Goal: Find specific page/section: Find specific page/section

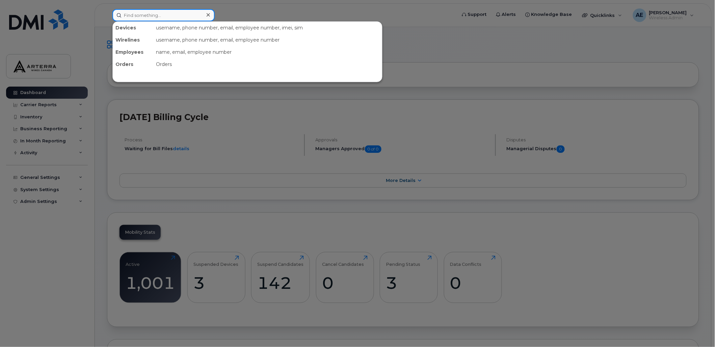
paste input "9053023656"
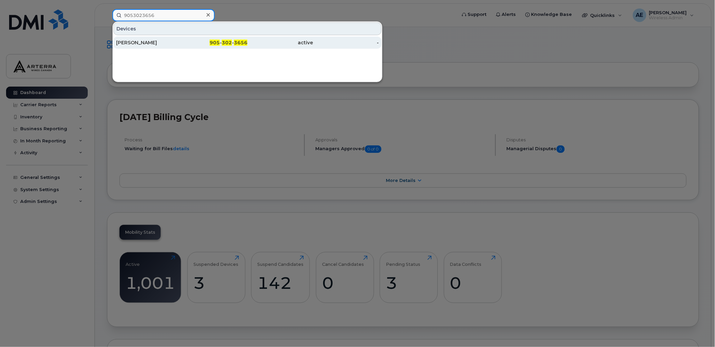
type input "9053023656"
click at [132, 43] on div "[PERSON_NAME]" at bounding box center [149, 42] width 66 height 7
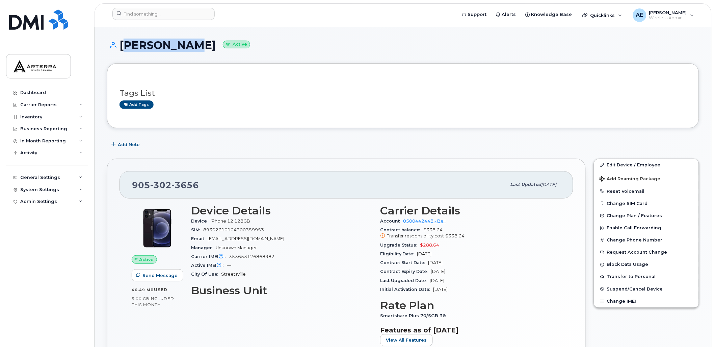
drag, startPoint x: 182, startPoint y: 44, endPoint x: 124, endPoint y: 46, distance: 58.1
click at [124, 46] on h1 "[PERSON_NAME] Active" at bounding box center [403, 45] width 593 height 12
copy h1 "[PERSON_NAME]"
